Goal: Information Seeking & Learning: Learn about a topic

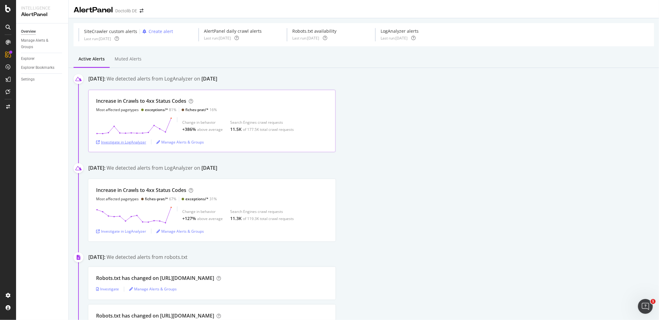
click at [140, 142] on div "Investigate in LogAnalyzer" at bounding box center [121, 142] width 50 height 5
